Goal: Task Accomplishment & Management: Use online tool/utility

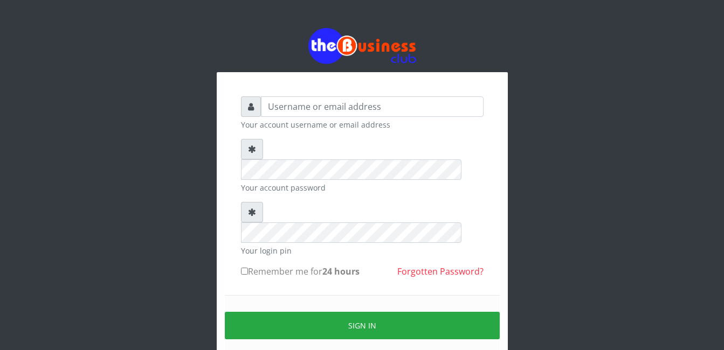
type input "abasscotex12@gmail.com"
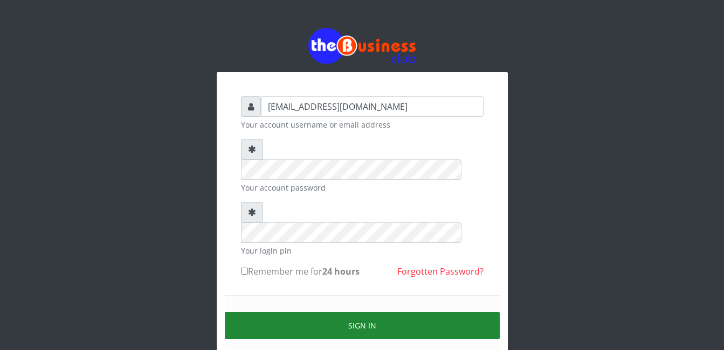
click at [406, 312] on button "Sign in" at bounding box center [362, 325] width 275 height 27
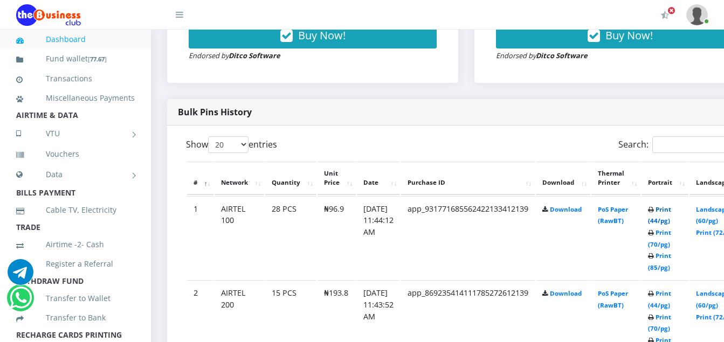
click at [671, 213] on link "Print (44/pg)" at bounding box center [659, 215] width 23 height 20
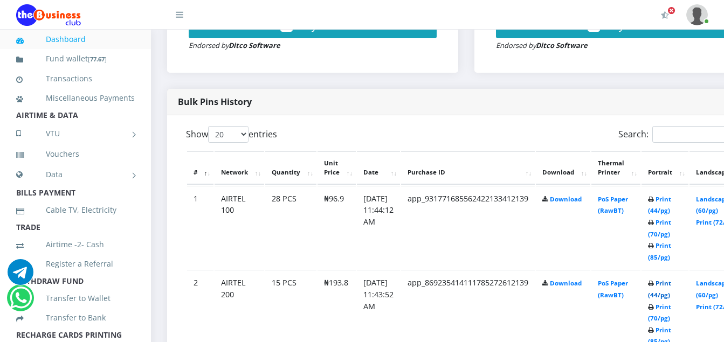
click at [671, 288] on link "Print (44/pg)" at bounding box center [659, 289] width 23 height 20
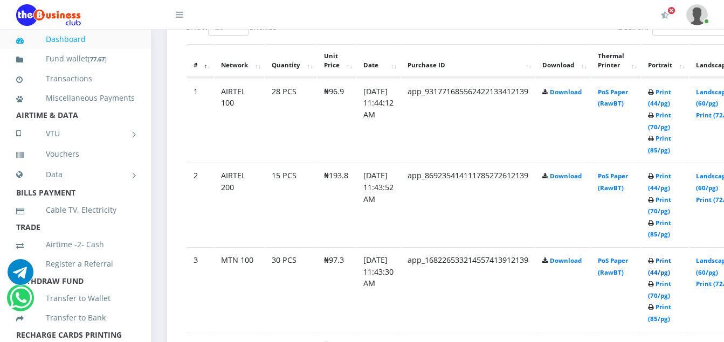
click at [671, 265] on link "Print (44/pg)" at bounding box center [659, 267] width 23 height 20
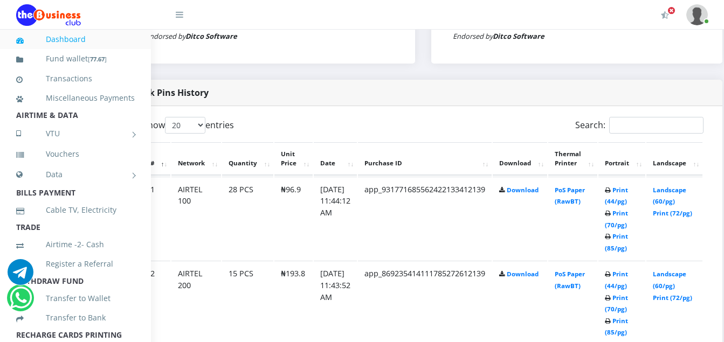
scroll to position [504, 39]
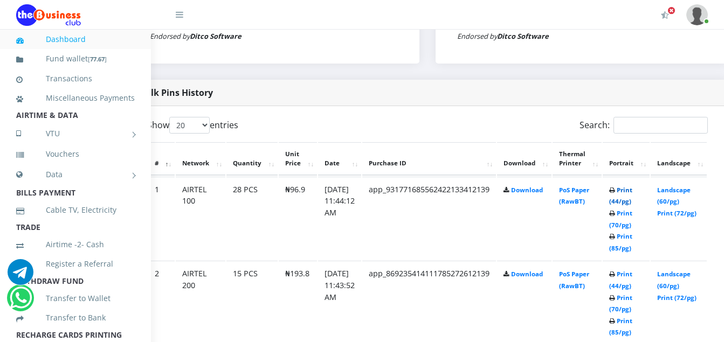
click at [632, 188] on link "Print (44/pg)" at bounding box center [620, 196] width 23 height 20
click at [498, 106] on div "Bulk Pins History" at bounding box center [427, 93] width 598 height 26
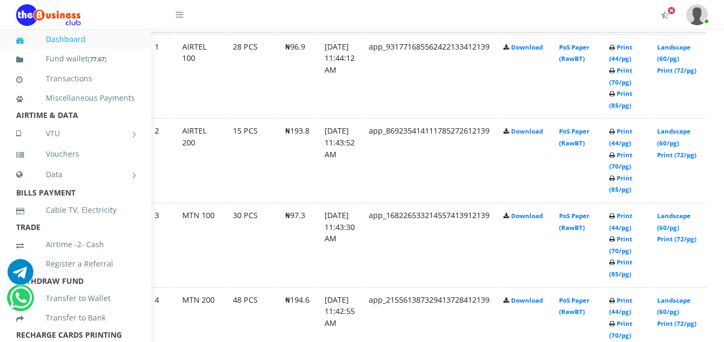
scroll to position [666, 39]
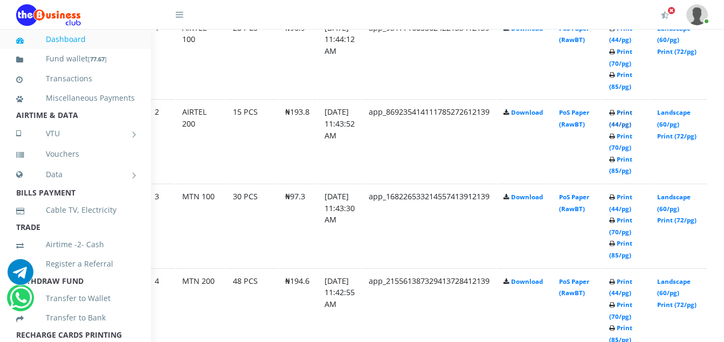
click at [632, 113] on link "Print (44/pg)" at bounding box center [620, 118] width 23 height 20
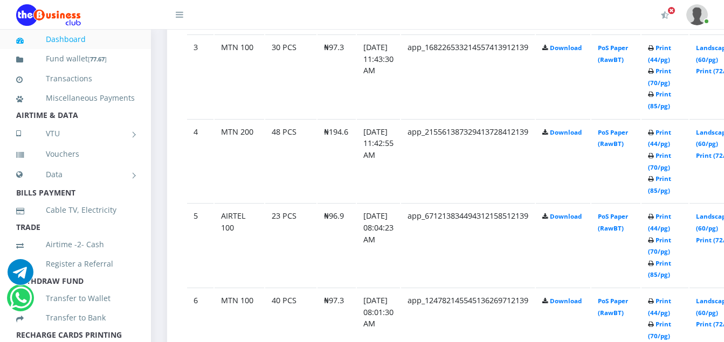
scroll to position [827, 0]
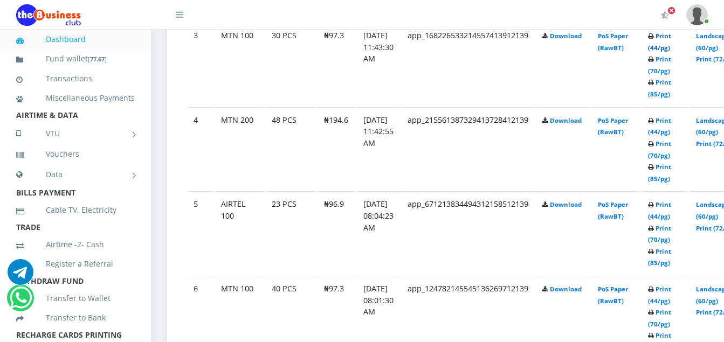
click at [671, 39] on link "Print (44/pg)" at bounding box center [659, 42] width 23 height 20
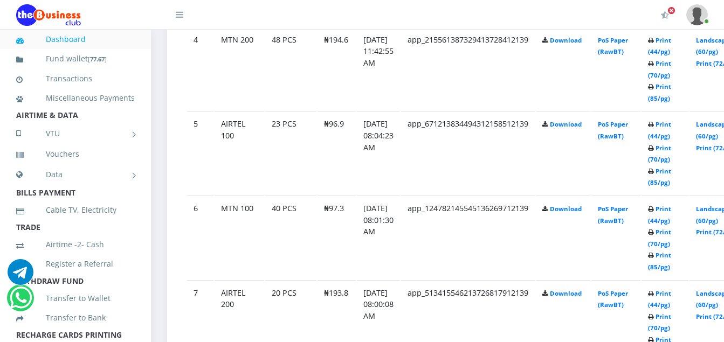
scroll to position [854, 0]
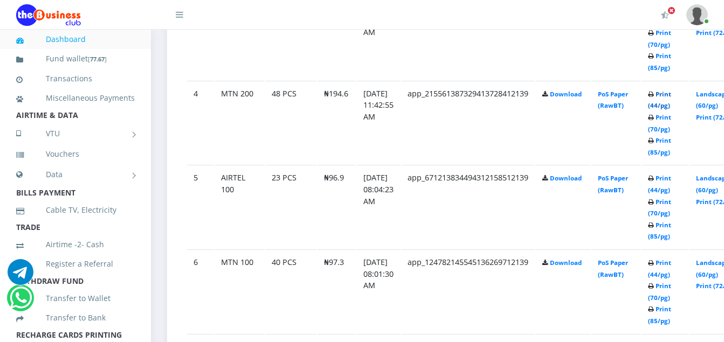
click at [671, 97] on link "Print (44/pg)" at bounding box center [659, 100] width 23 height 20
